Goal: Task Accomplishment & Management: Use online tool/utility

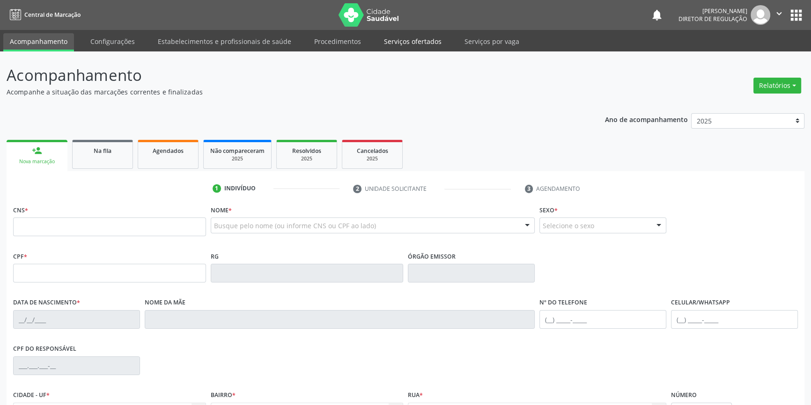
click at [415, 41] on link "Serviços ofertados" at bounding box center [412, 41] width 71 height 16
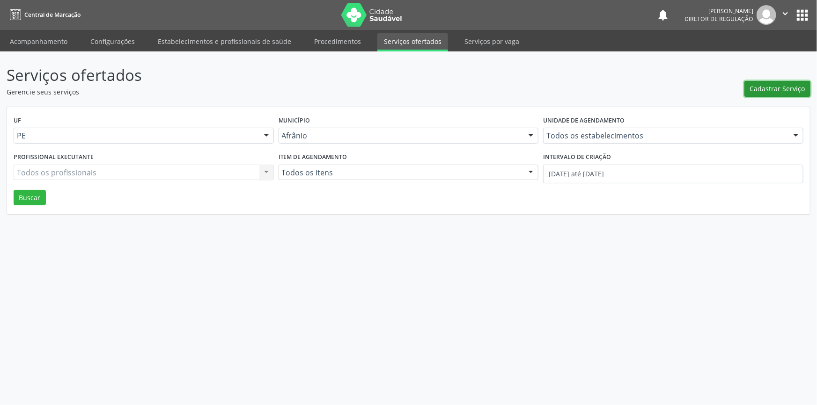
click at [779, 81] on button "Cadastrar Serviço" at bounding box center [777, 89] width 66 height 16
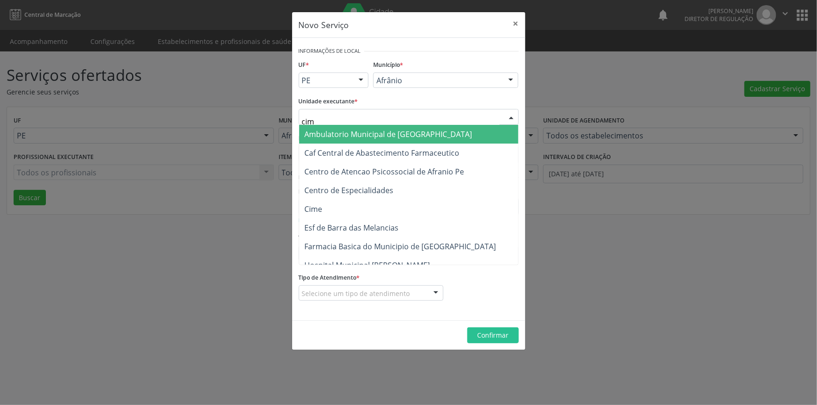
type input "cime"
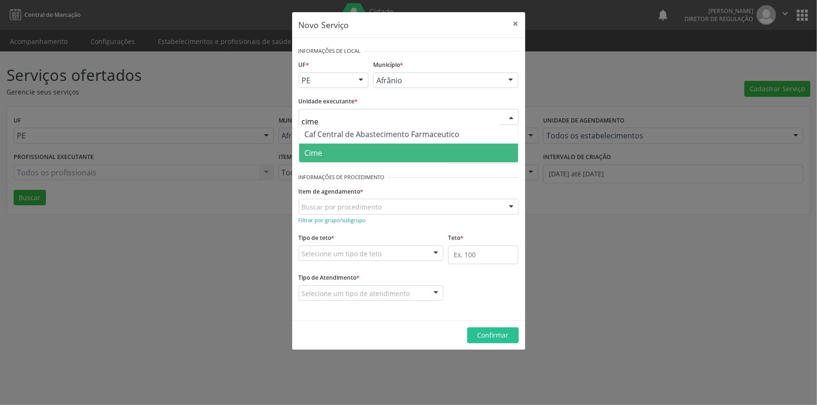
click at [339, 153] on span "Cime" at bounding box center [408, 153] width 219 height 19
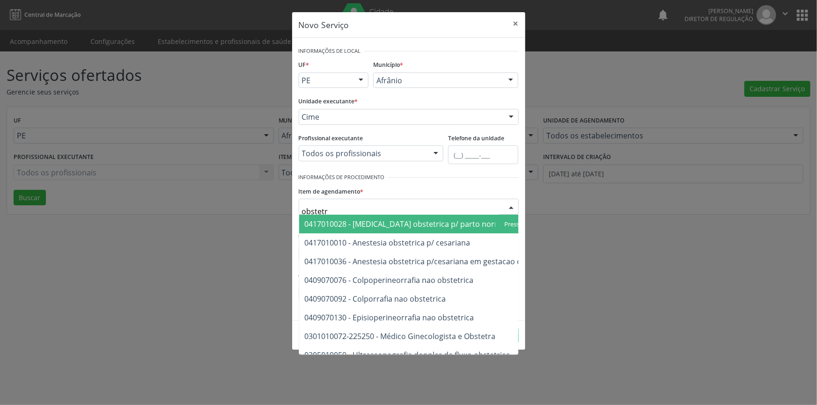
type input "obstet"
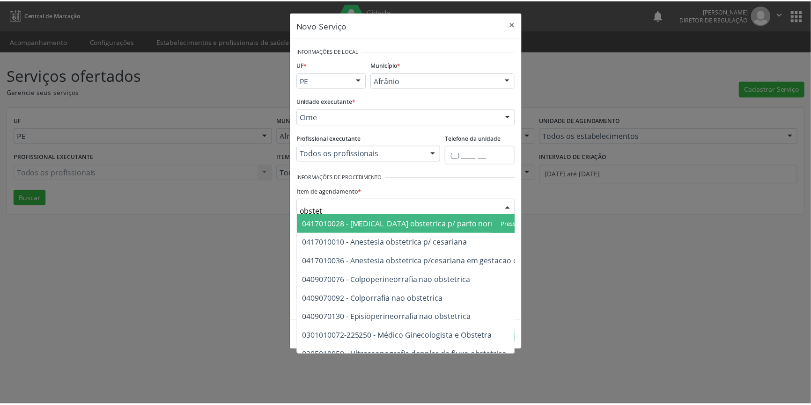
scroll to position [53, 0]
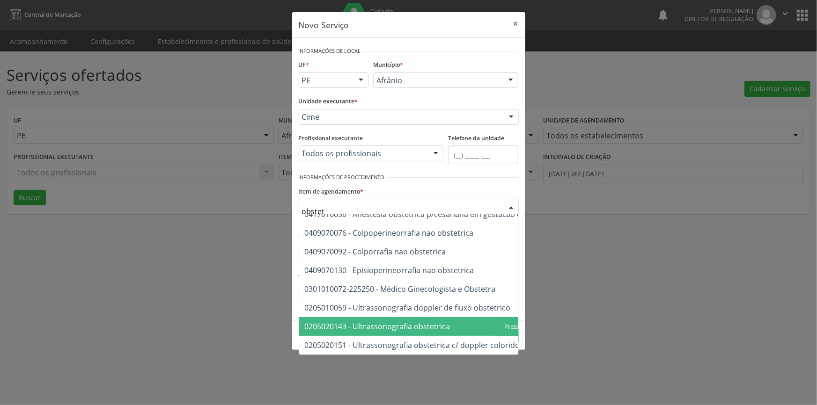
click at [417, 325] on span "0205020143 - Ultrassonografia obstetrica" at bounding box center [432, 326] width 267 height 19
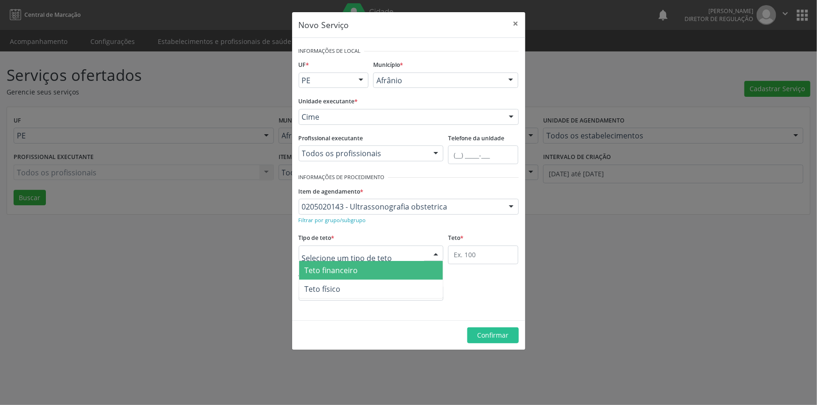
click at [384, 256] on div at bounding box center [371, 254] width 145 height 16
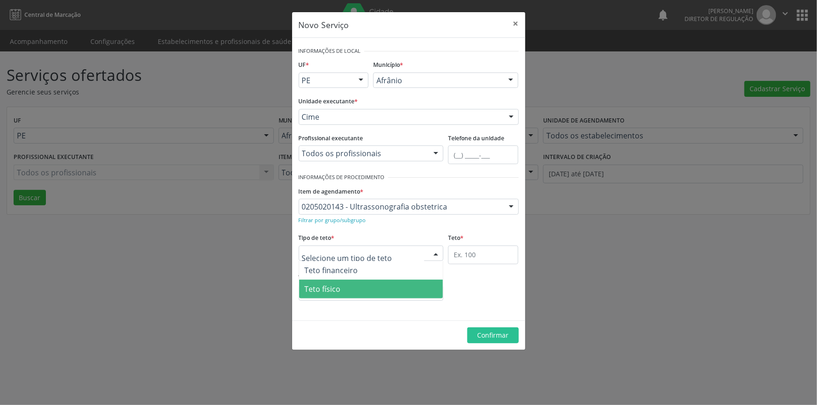
click at [380, 290] on span "Teto físico" at bounding box center [371, 289] width 144 height 19
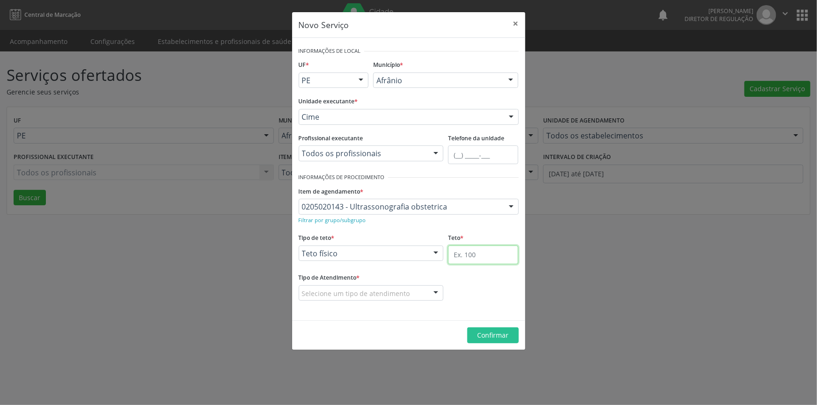
click at [477, 261] on input "text" at bounding box center [483, 255] width 70 height 19
type input "1"
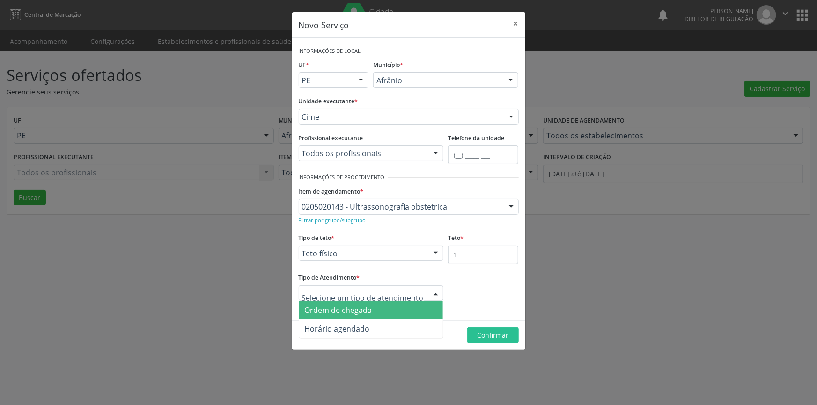
click at [370, 305] on span "Ordem de chegada" at bounding box center [338, 310] width 67 height 10
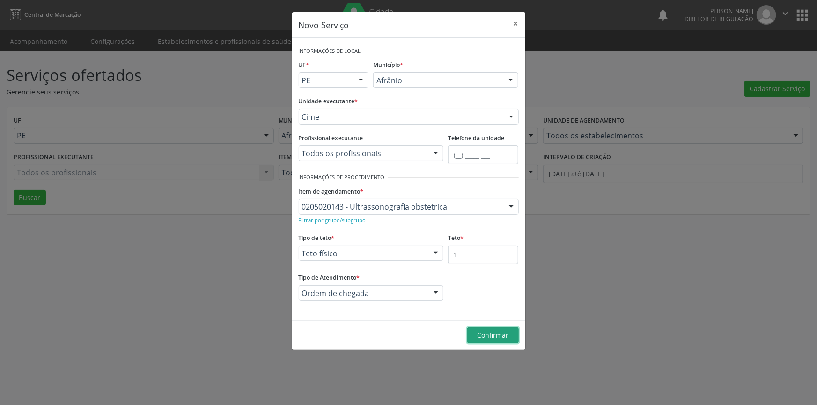
click at [492, 333] on span "Confirmar" at bounding box center [492, 335] width 31 height 9
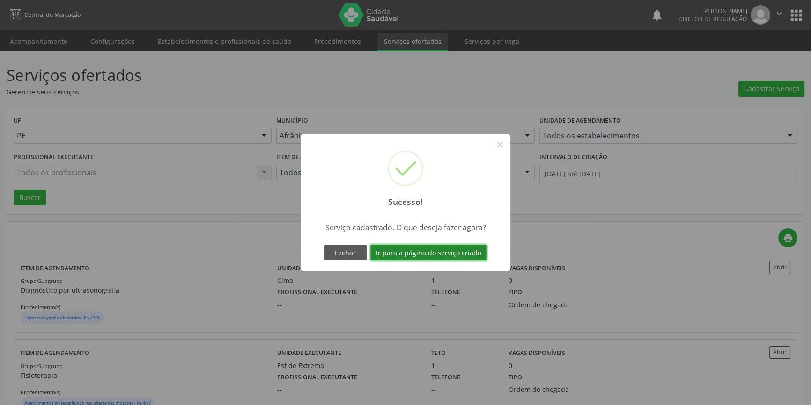
click at [401, 253] on button "Ir para a página do serviço criado" at bounding box center [428, 253] width 116 height 16
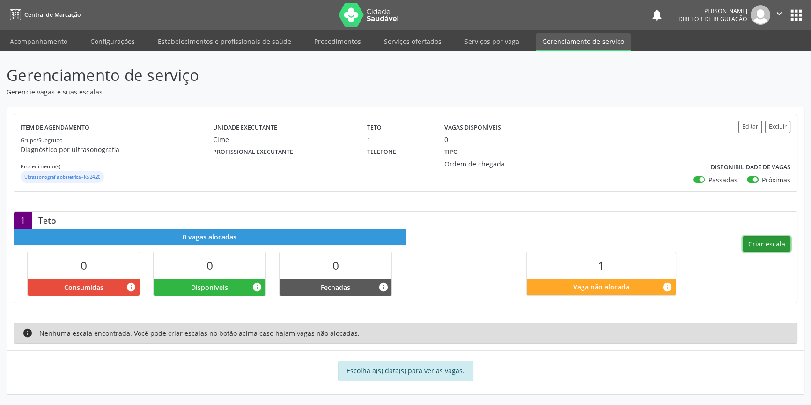
click at [771, 243] on button "Criar escala" at bounding box center [767, 244] width 48 height 16
select select "7"
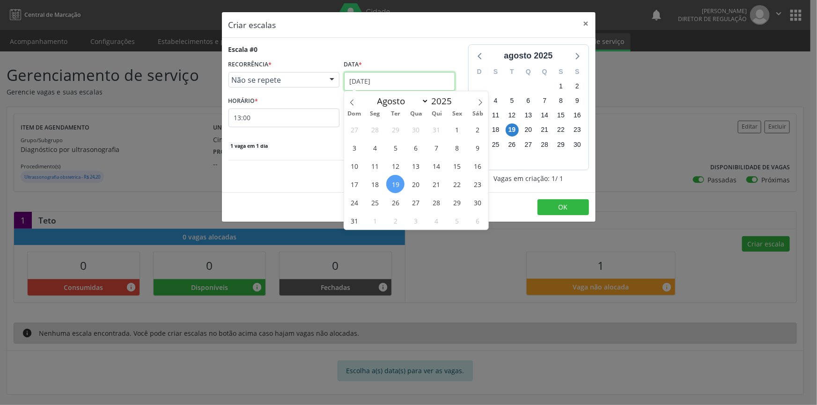
click at [375, 82] on input "[DATE]" at bounding box center [399, 81] width 111 height 19
click at [398, 187] on span "19" at bounding box center [395, 184] width 18 height 18
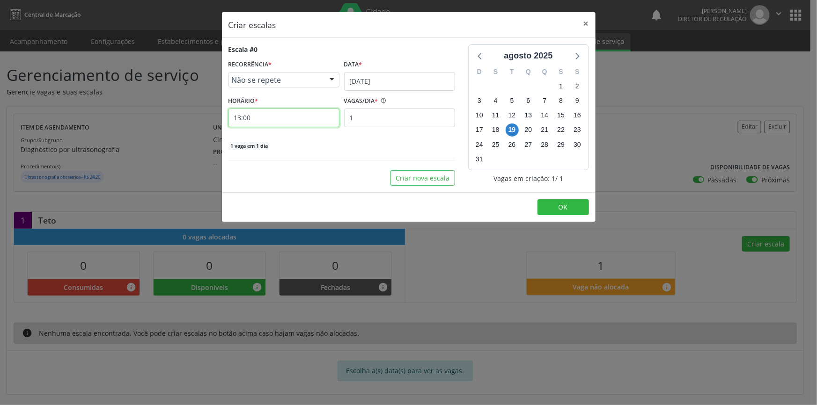
click at [308, 126] on input "13:00" at bounding box center [283, 118] width 111 height 19
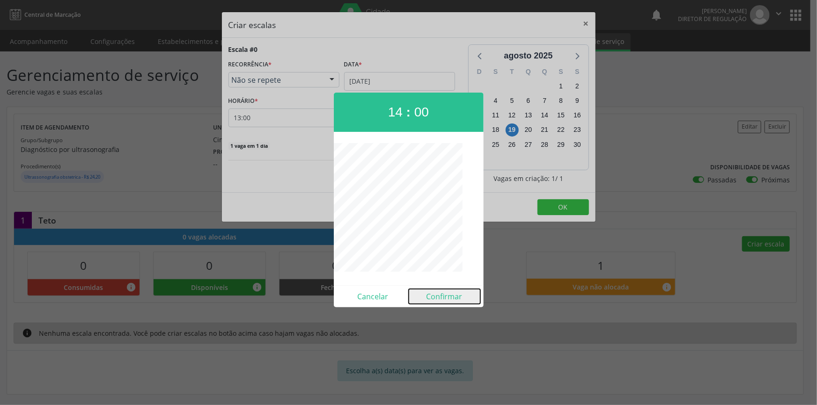
click at [423, 294] on button "Confirmar" at bounding box center [445, 296] width 72 height 15
type input "14:00"
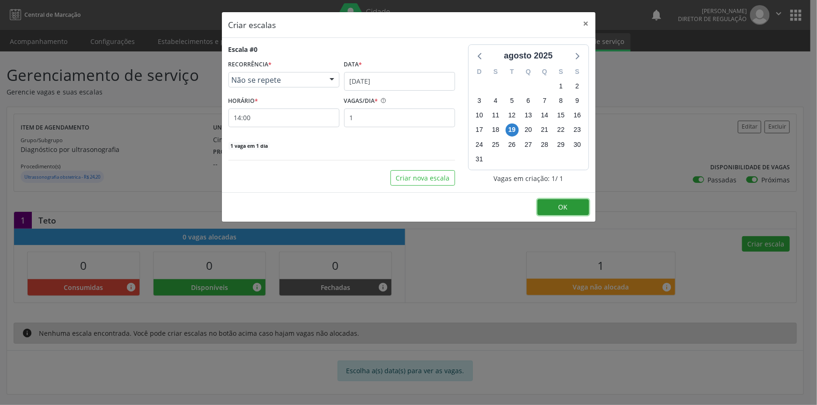
click at [561, 205] on span "OK" at bounding box center [563, 207] width 9 height 9
